Goal: Information Seeking & Learning: Check status

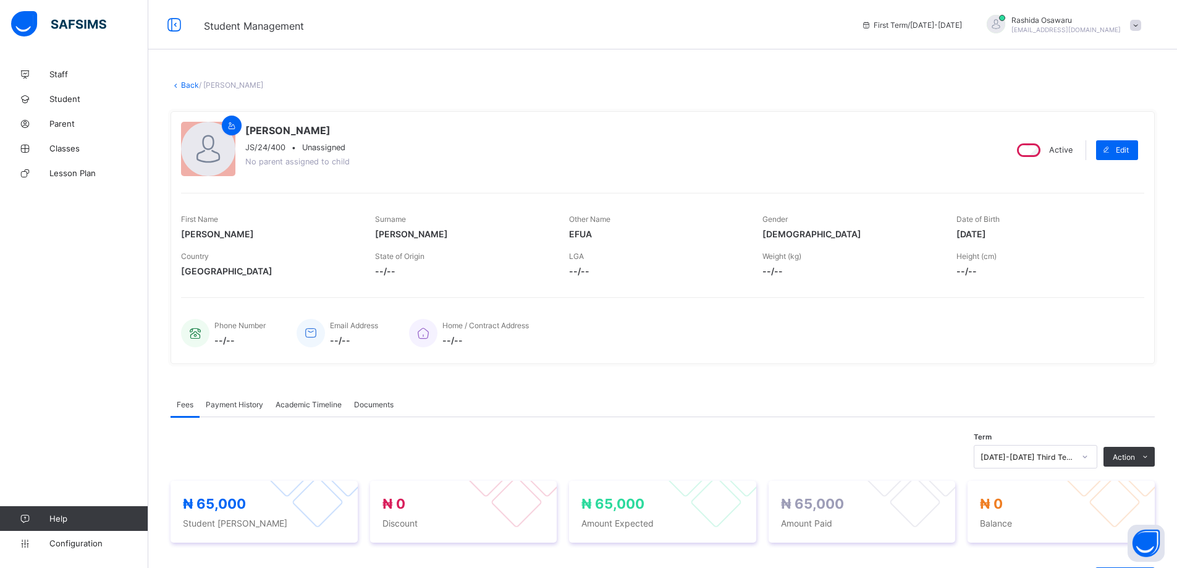
click at [1141, 27] on span at bounding box center [1135, 25] width 11 height 11
click at [1106, 122] on span "Logout" at bounding box center [1101, 122] width 82 height 14
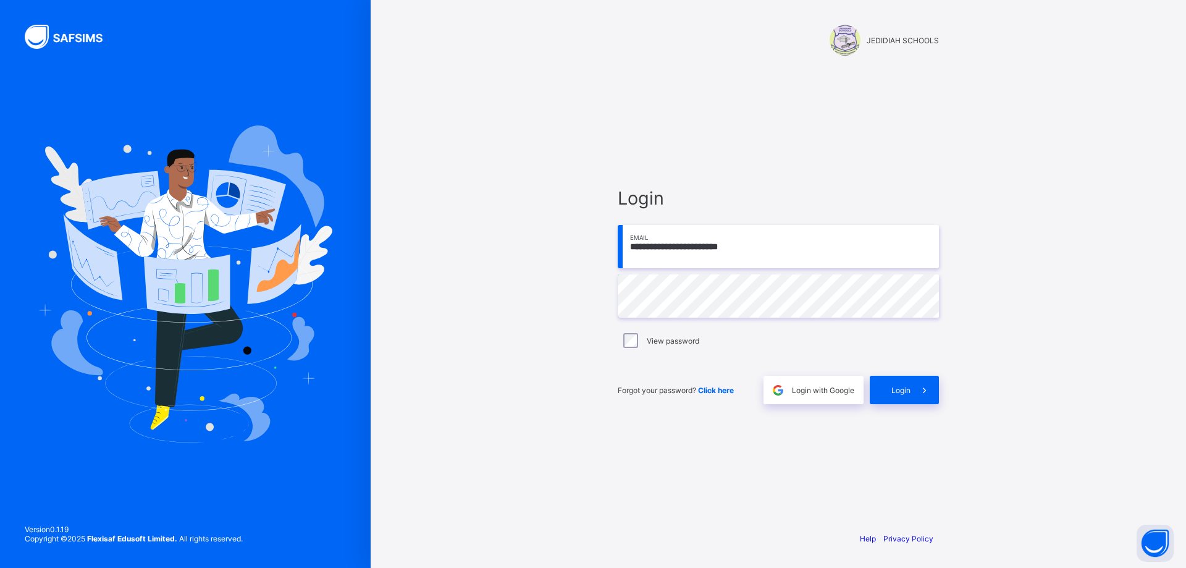
click at [793, 246] on input "**********" at bounding box center [778, 246] width 321 height 43
type input "**********"
click at [896, 384] on div "Login" at bounding box center [904, 390] width 69 height 28
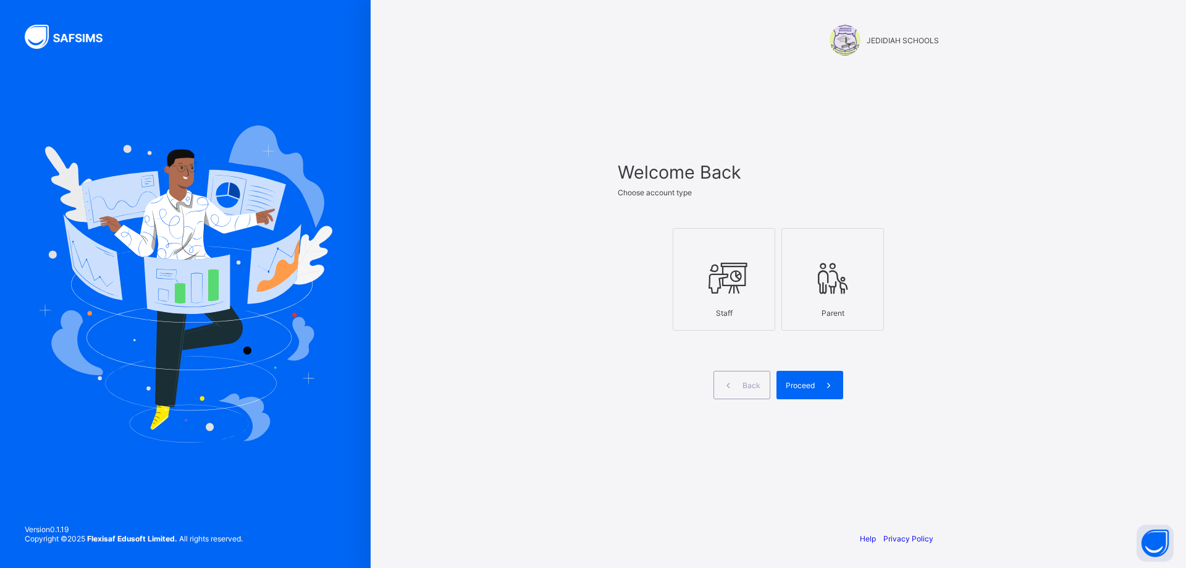
click at [738, 299] on div at bounding box center [724, 277] width 89 height 49
click at [821, 388] on span at bounding box center [829, 385] width 28 height 28
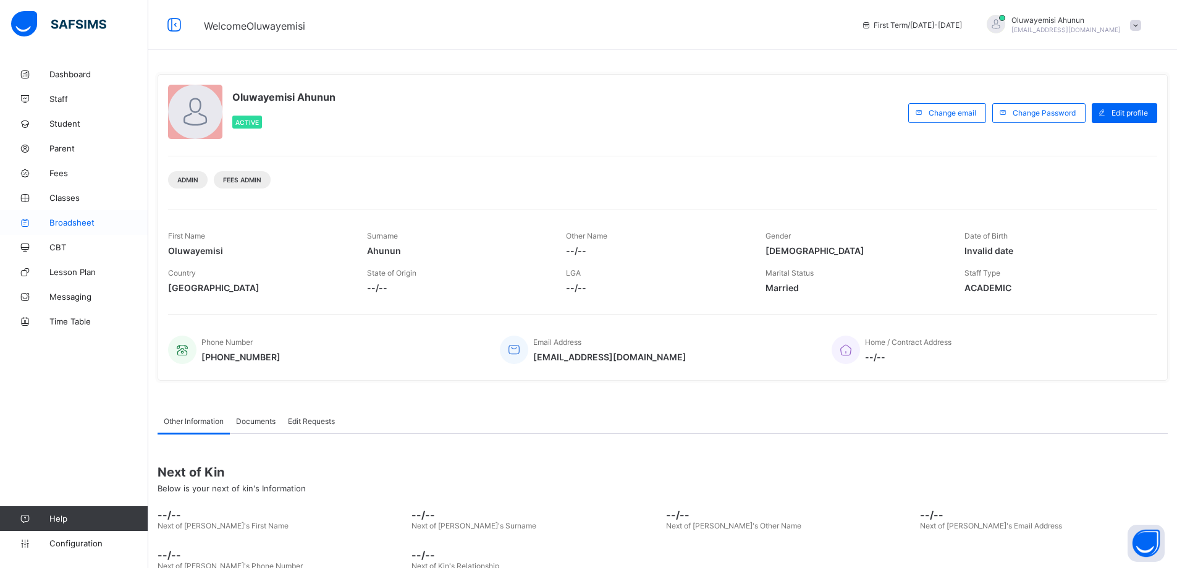
click at [66, 222] on span "Broadsheet" at bounding box center [98, 223] width 99 height 10
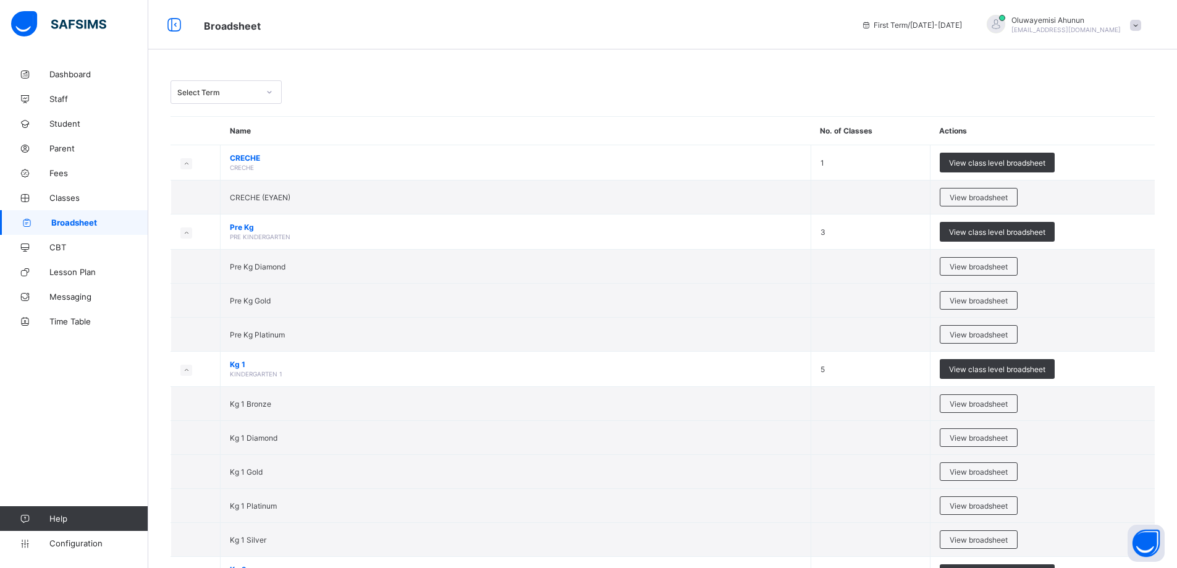
click at [872, 24] on icon at bounding box center [866, 24] width 11 height 9
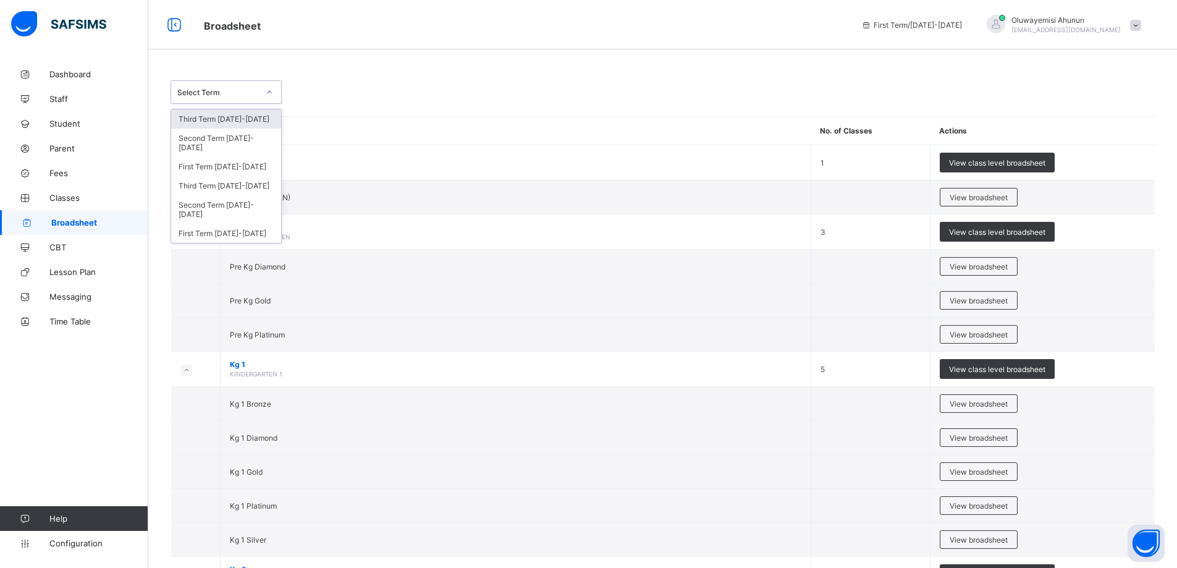
click at [266, 90] on icon at bounding box center [269, 92] width 7 height 12
click at [213, 176] on div "Third Term [DATE]-[DATE]" at bounding box center [226, 185] width 110 height 19
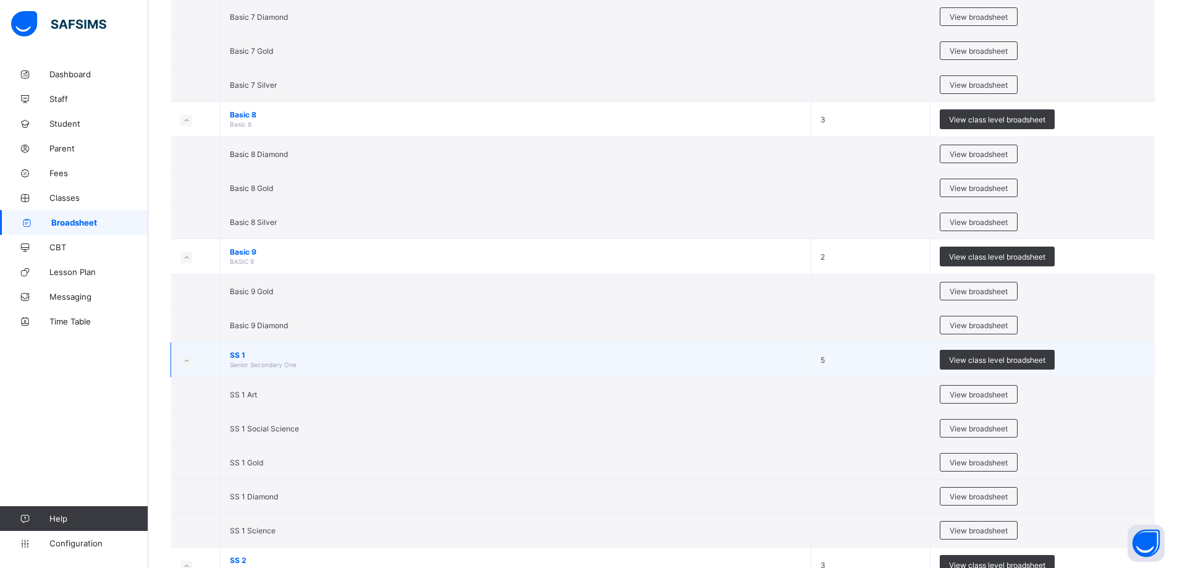
scroll to position [1977, 0]
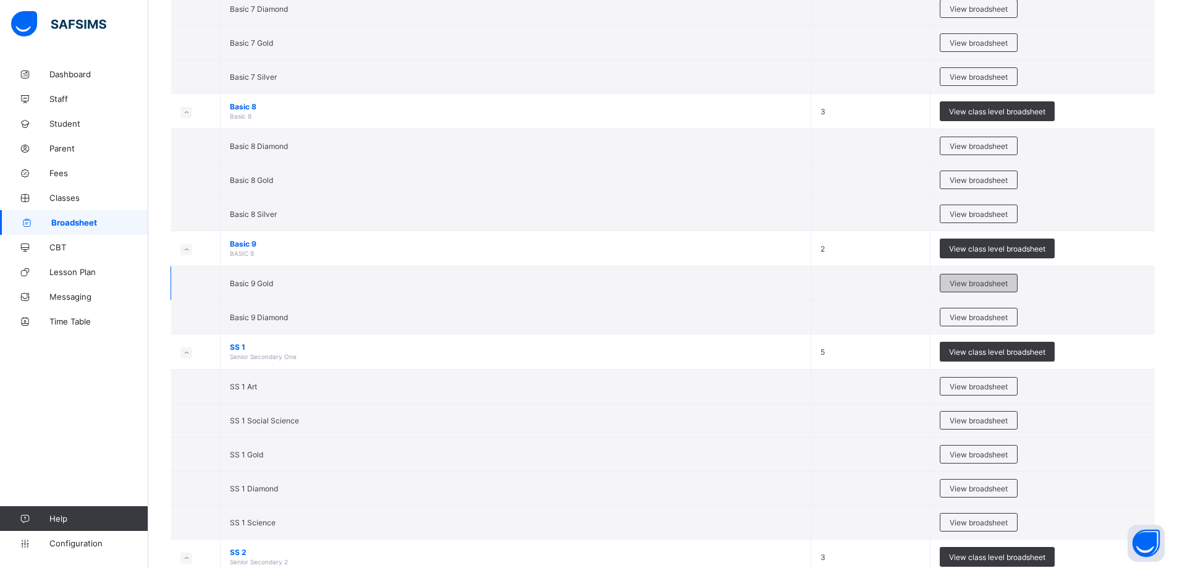
click at [1008, 280] on span "View broadsheet" at bounding box center [979, 283] width 58 height 9
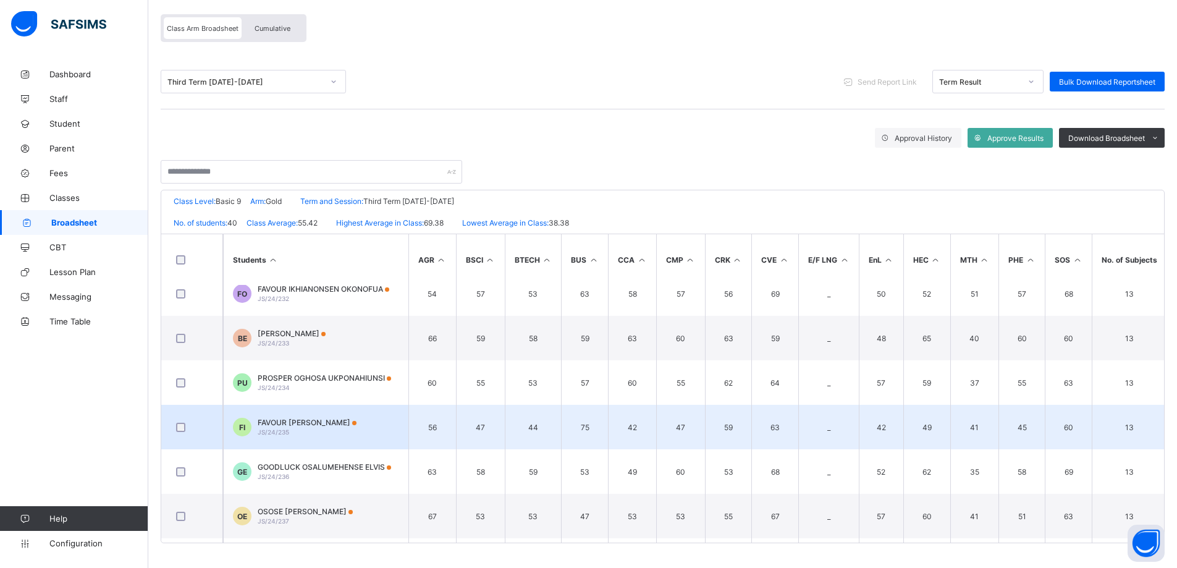
scroll to position [865, 0]
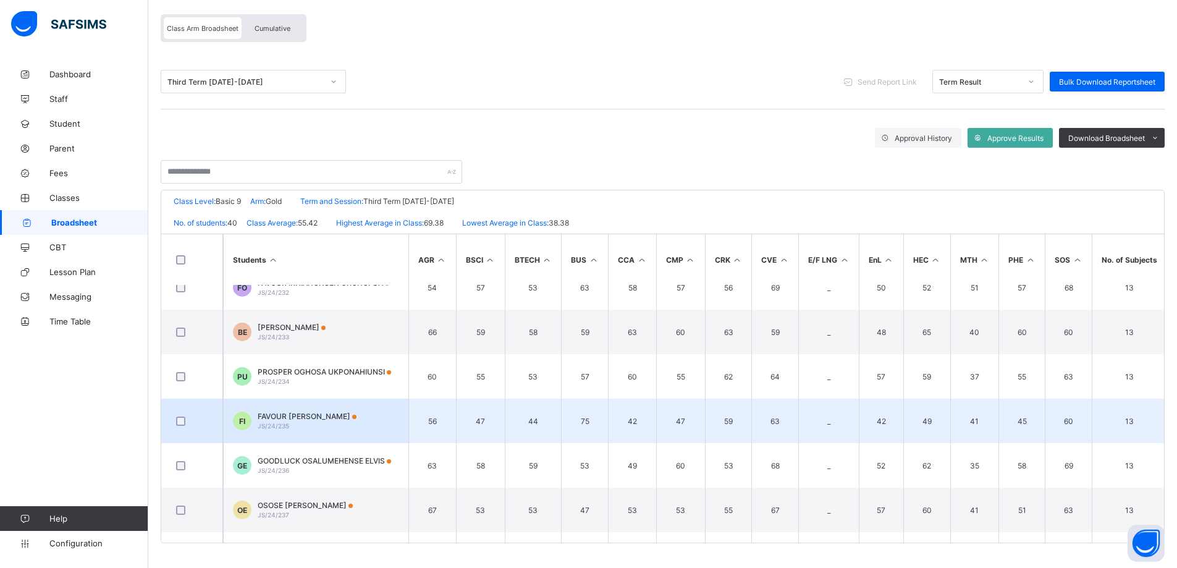
click at [312, 416] on span "FAVOUR [PERSON_NAME]" at bounding box center [307, 416] width 99 height 9
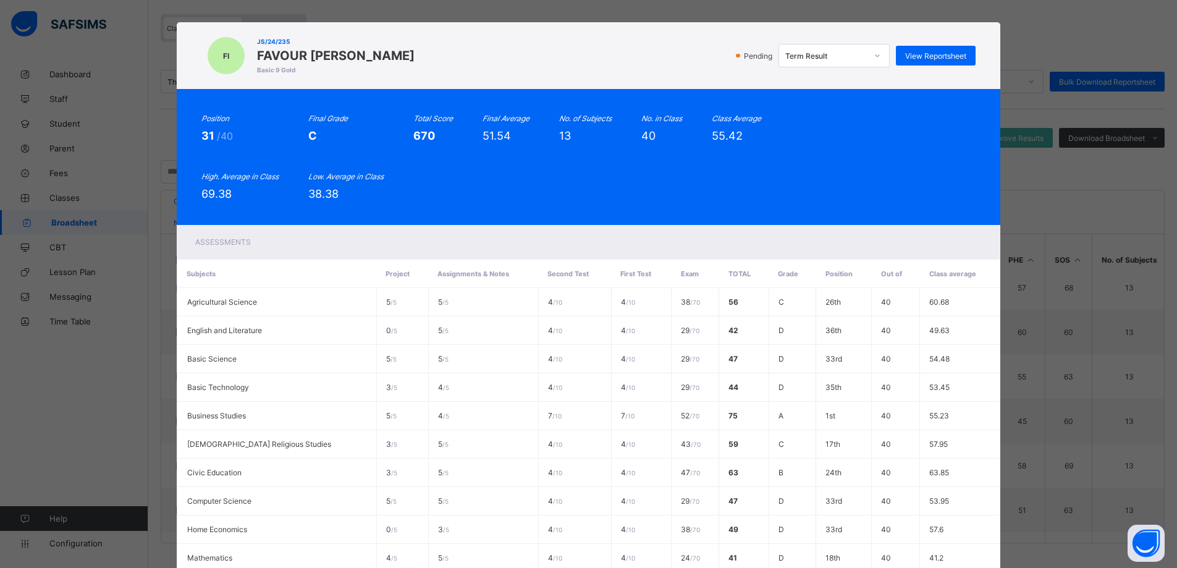
scroll to position [0, 0]
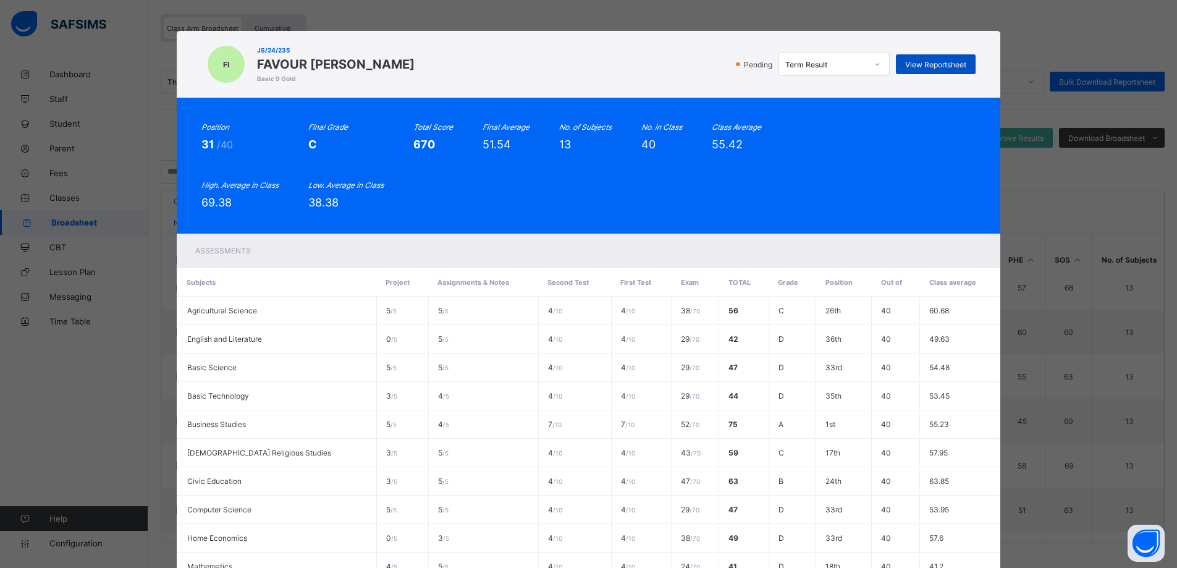
click at [941, 63] on span "View Reportsheet" at bounding box center [935, 64] width 61 height 9
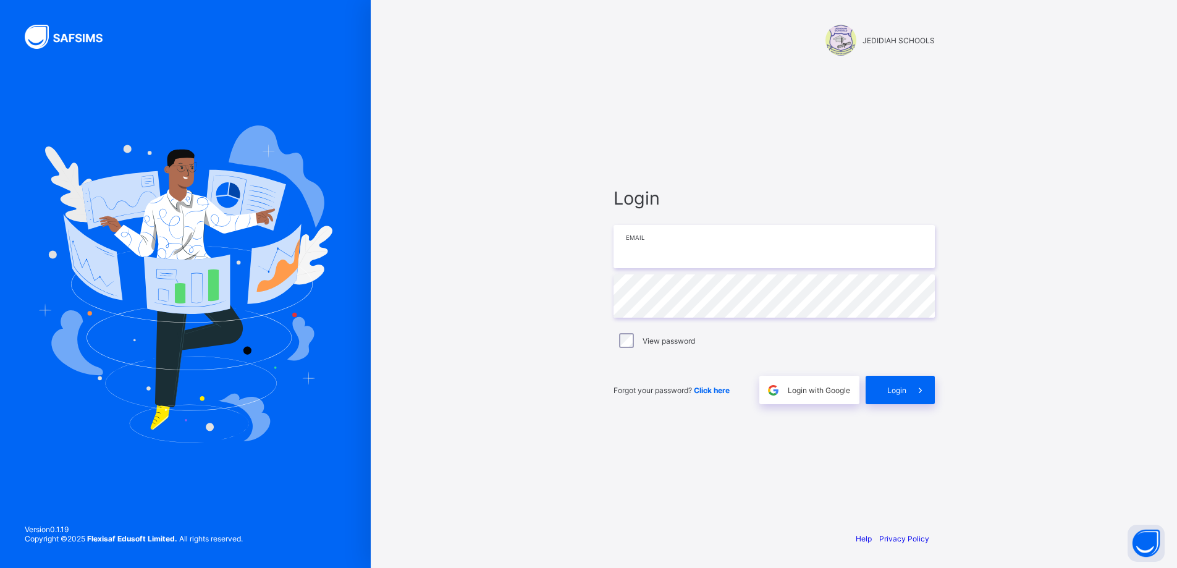
type input "**********"
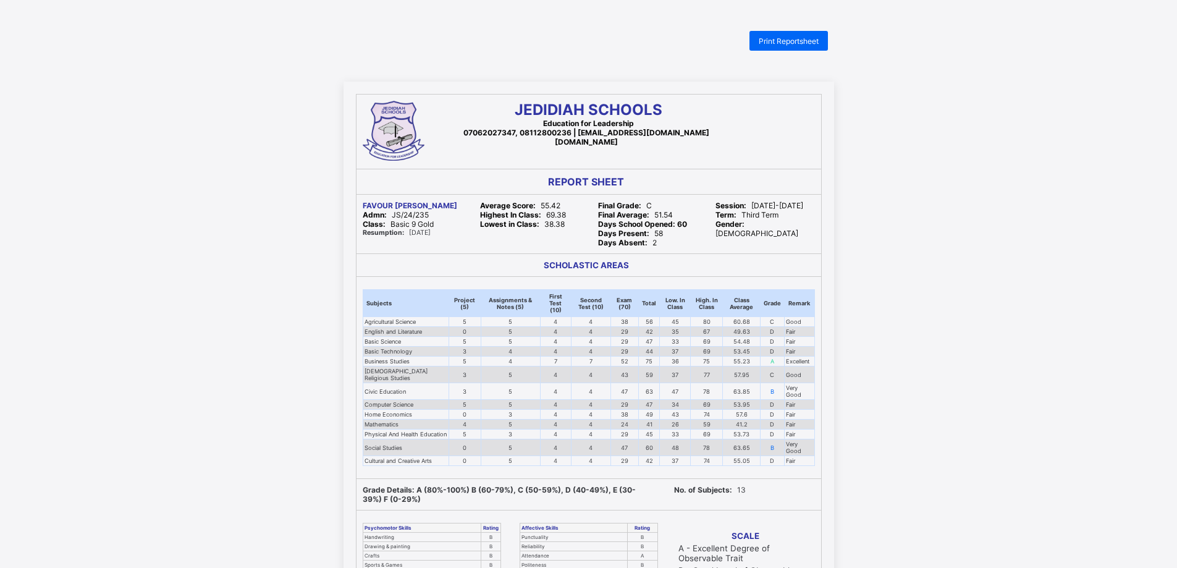
drag, startPoint x: 1148, startPoint y: 1, endPoint x: 915, endPoint y: 164, distance: 284.4
click at [915, 164] on div "JEDIDIAH SCHOOLS Education for Leadership 07062027347, 08112800236 | [EMAIL_ADD…" at bounding box center [588, 425] width 1177 height 686
